Goal: Information Seeking & Learning: Compare options

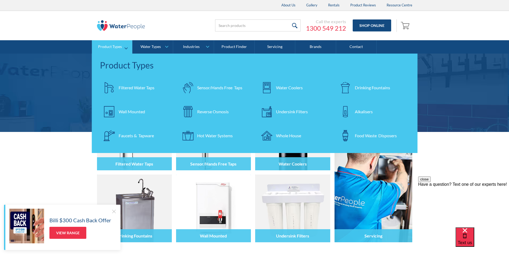
click at [288, 87] on div "Water Coolers" at bounding box center [289, 88] width 27 height 6
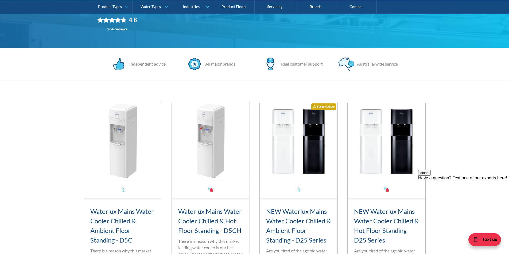
scroll to position [187, 0]
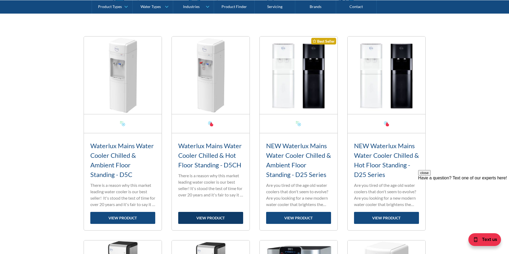
click at [216, 215] on link "view product" at bounding box center [210, 218] width 65 height 12
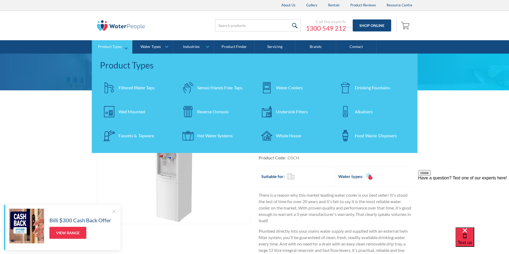
click at [364, 89] on div "Drinking Fountains" at bounding box center [372, 88] width 35 height 6
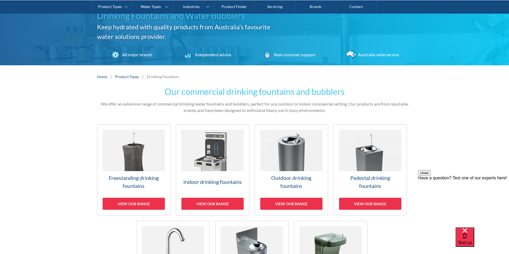
scroll to position [80, 0]
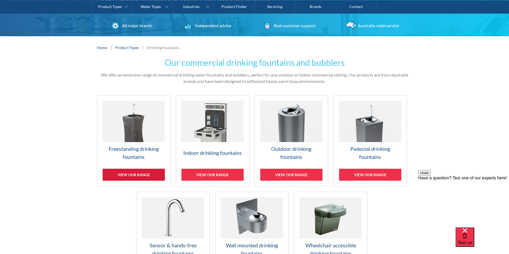
click at [140, 172] on div "View our range" at bounding box center [134, 175] width 62 height 12
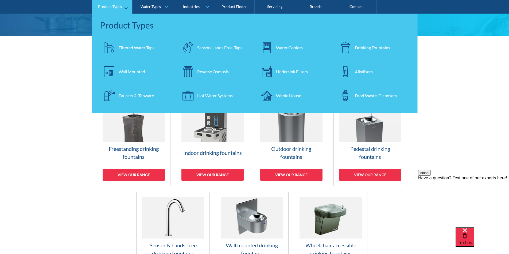
click at [286, 50] on div "Water Coolers" at bounding box center [289, 47] width 27 height 6
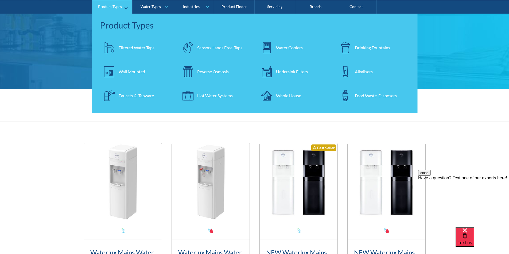
scroll to position [187, 0]
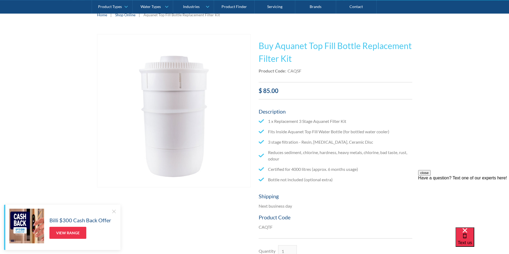
scroll to position [53, 0]
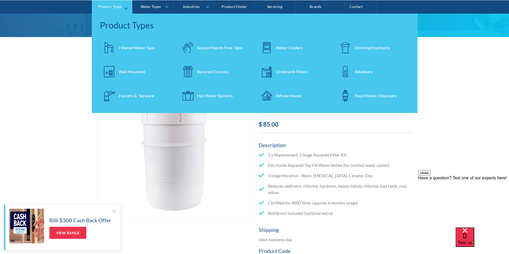
click at [131, 46] on div "Filtered Water Taps" at bounding box center [137, 47] width 36 height 6
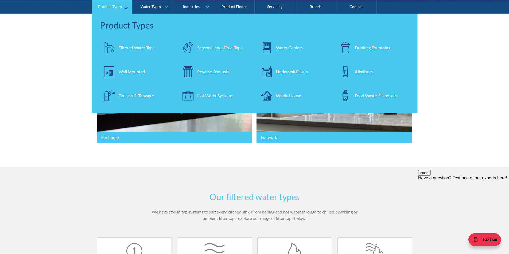
click at [288, 47] on div "Water Coolers" at bounding box center [289, 47] width 27 height 6
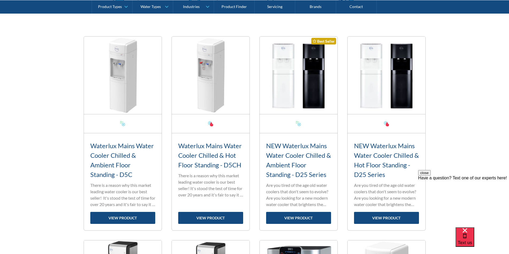
click at [216, 93] on img at bounding box center [211, 76] width 78 height 78
click at [214, 213] on link "view product" at bounding box center [210, 218] width 65 height 12
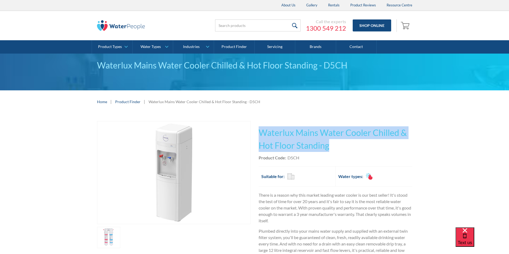
drag, startPoint x: 323, startPoint y: 146, endPoint x: 264, endPoint y: 127, distance: 61.8
click at [259, 124] on div "This tap design is included in our standard range tap options when you purchase…" at bounding box center [335, 221] width 154 height 200
copy h1 "Waterlux Mains Water Cooler Chilled & Hot Floor Standing"
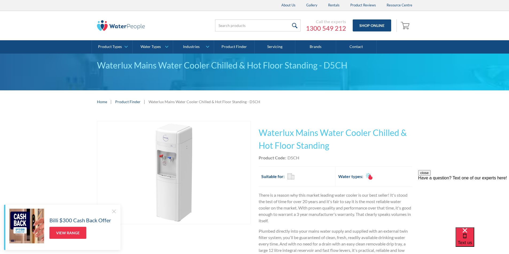
click at [306, 160] on div "Product Code: D5CH" at bounding box center [335, 158] width 154 height 6
drag, startPoint x: 302, startPoint y: 157, endPoint x: 288, endPoint y: 157, distance: 14.4
click at [288, 157] on div "Product Code: D5CH" at bounding box center [335, 158] width 154 height 6
copy div "D5CH"
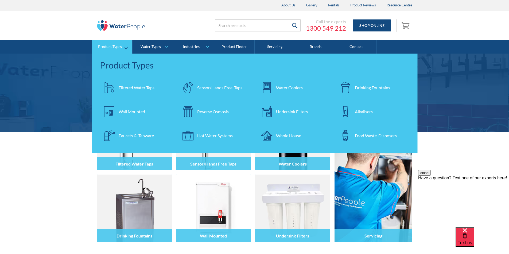
click at [365, 87] on div "Drinking Fountains" at bounding box center [372, 88] width 35 height 6
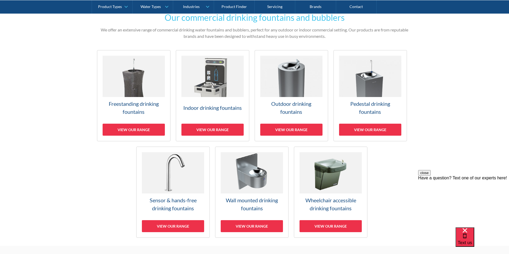
scroll to position [133, 0]
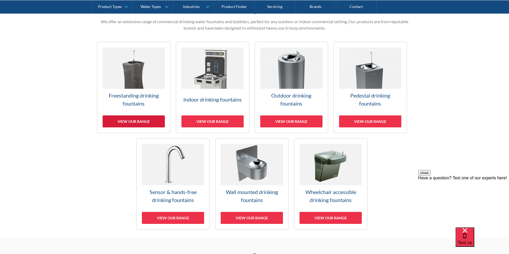
click at [140, 119] on div "View our range" at bounding box center [134, 122] width 62 height 12
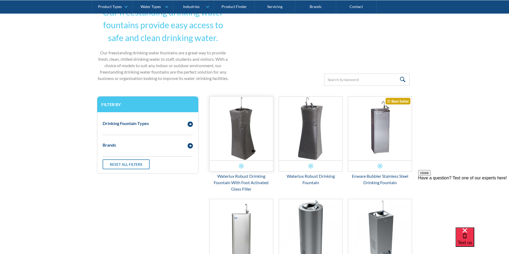
scroll to position [144, 0]
click at [317, 144] on img "Email Form 3" at bounding box center [311, 128] width 64 height 64
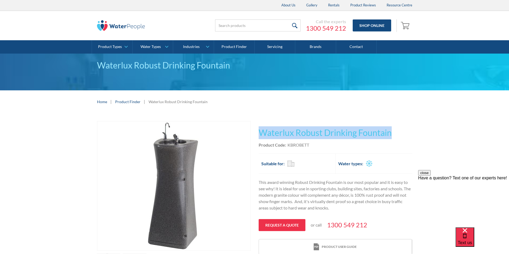
drag, startPoint x: 392, startPoint y: 133, endPoint x: 257, endPoint y: 126, distance: 135.0
click at [257, 126] on div "Play video Fits Most Brands Best Seller No items found. This tap design is incl…" at bounding box center [254, 198] width 315 height 154
copy h1 "Waterlux Robust Drinking Fountain"
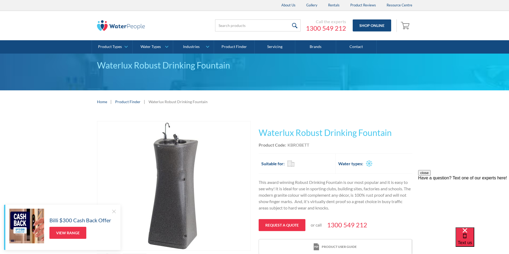
click at [308, 147] on div "KBROBETT" at bounding box center [298, 145] width 22 height 6
drag, startPoint x: 309, startPoint y: 145, endPoint x: 290, endPoint y: 146, distance: 19.2
click at [286, 146] on div "Product Code: KBROBETT" at bounding box center [335, 145] width 154 height 6
copy div "KBROBETT"
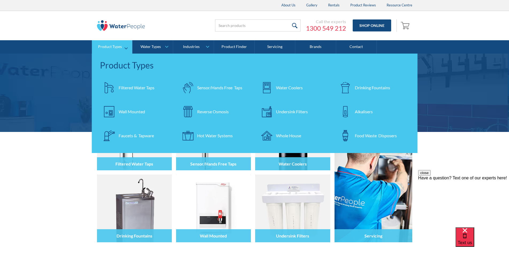
click at [147, 87] on div "Filtered Water Taps" at bounding box center [137, 88] width 36 height 6
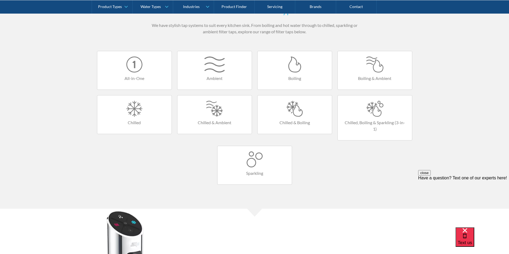
click at [375, 111] on div at bounding box center [375, 109] width 64 height 16
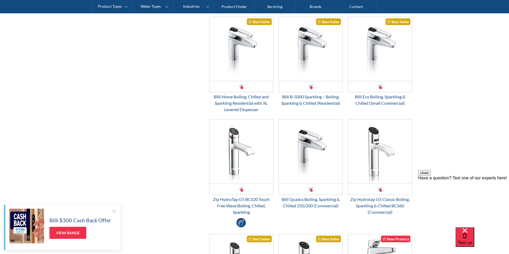
scroll to position [240, 0]
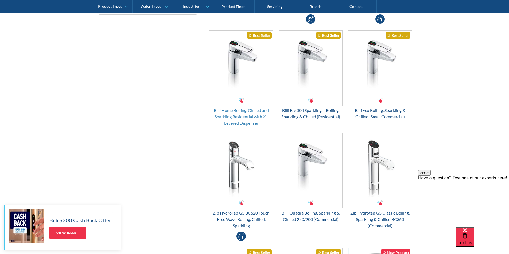
click at [239, 114] on div "Billi Home Boiling, Chilled and Sparkling Residential with XL Levered Dispenser" at bounding box center [241, 116] width 64 height 19
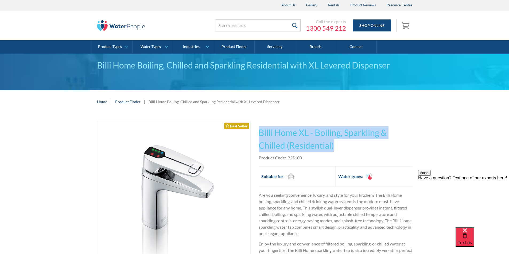
drag, startPoint x: 336, startPoint y: 145, endPoint x: 258, endPoint y: 132, distance: 79.0
click at [258, 132] on h1 "Billi Home XL - Boiling, Sparkling & Chilled (Residential)" at bounding box center [335, 140] width 154 height 26
copy h1 "Billi Home XL - Boiling, Sparkling & Chilled (Residential)"
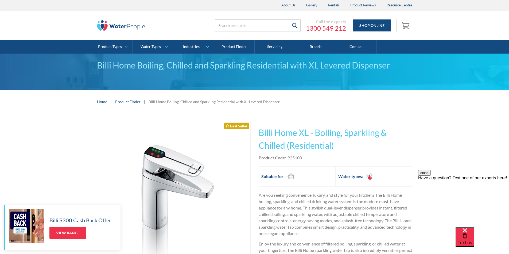
click at [313, 157] on div "Product Code: 925100" at bounding box center [335, 158] width 154 height 6
drag, startPoint x: 299, startPoint y: 158, endPoint x: 286, endPoint y: 158, distance: 13.4
click at [286, 158] on div "Product Code: 925100" at bounding box center [335, 158] width 154 height 6
copy div "925100"
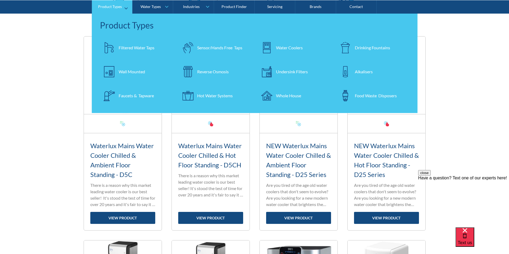
click at [132, 47] on div "Filtered Water Taps" at bounding box center [137, 47] width 36 height 6
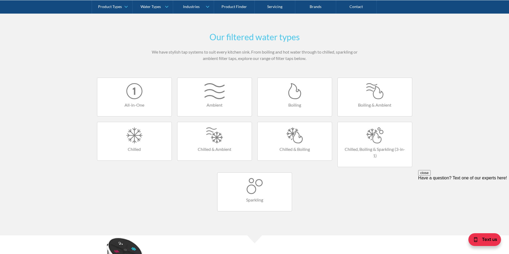
click at [253, 191] on div at bounding box center [255, 186] width 64 height 16
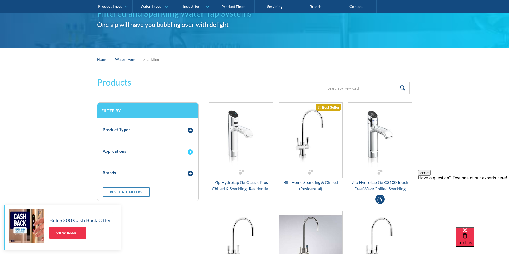
scroll to position [80, 0]
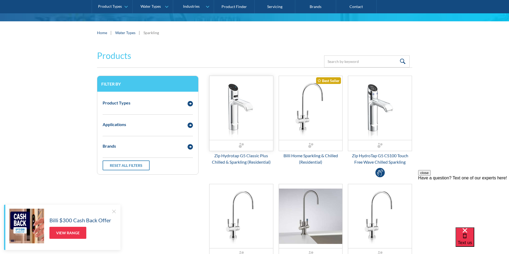
click at [238, 121] on img "Email Form 3" at bounding box center [241, 108] width 64 height 64
